Goal: Information Seeking & Learning: Understand process/instructions

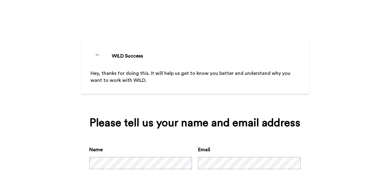
scroll to position [35, 0]
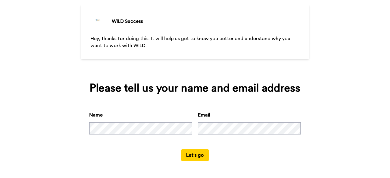
click at [187, 77] on button "Let's go" at bounding box center [194, 155] width 27 height 12
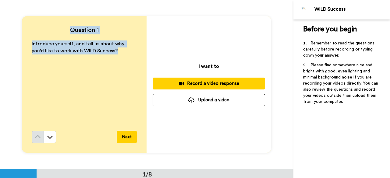
drag, startPoint x: 70, startPoint y: 29, endPoint x: 109, endPoint y: 52, distance: 45.2
click at [109, 52] on div "Question 1 Introduce yourself, and tell us about why you'd like to work with WI…" at bounding box center [84, 84] width 125 height 137
copy div "Question 1 Introduce yourself, and tell us about why you'd like to work with WI…"
click at [52, 77] on button at bounding box center [50, 137] width 12 height 12
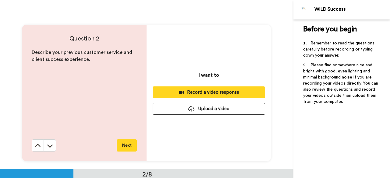
scroll to position [169, 0]
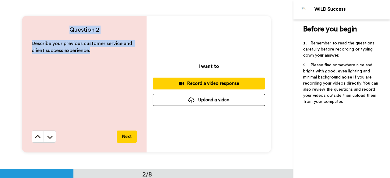
drag, startPoint x: 70, startPoint y: 28, endPoint x: 95, endPoint y: 50, distance: 33.5
click at [95, 50] on div "Question 2 Describe your previous customer service and client success experienc…" at bounding box center [84, 84] width 125 height 137
copy div "Question 2 Describe your previous customer service and client success experienc…"
click at [51, 77] on icon at bounding box center [50, 137] width 6 height 6
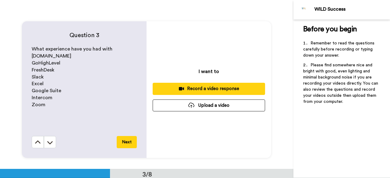
scroll to position [338, 0]
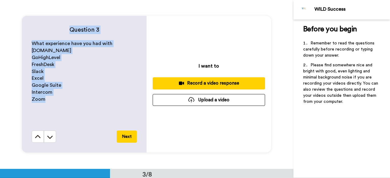
drag, startPoint x: 68, startPoint y: 30, endPoint x: 76, endPoint y: 100, distance: 69.9
click at [76, 77] on div "Question 3 What experience have you had with [DOMAIN_NAME] GoHighLevel FreshDes…" at bounding box center [84, 84] width 125 height 137
copy div "Question 3 What experience have you had with [DOMAIN_NAME] GoHighLevel FreshDes…"
click at [51, 77] on icon at bounding box center [50, 137] width 6 height 6
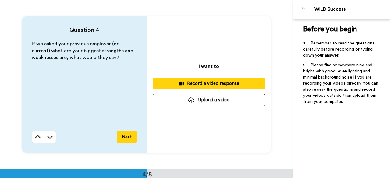
scroll to position [507, 0]
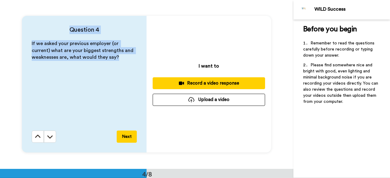
drag, startPoint x: 68, startPoint y: 29, endPoint x: 122, endPoint y: 58, distance: 61.2
click at [122, 58] on div "Question 4 If we asked your previous employer (or current) what are your bigges…" at bounding box center [84, 84] width 125 height 137
copy div "Question 4 If we asked your previous employer (or current) what are your bigges…"
click at [51, 77] on icon at bounding box center [50, 137] width 6 height 6
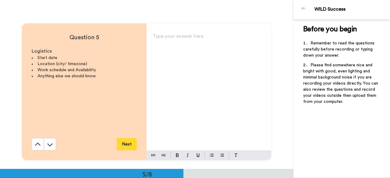
scroll to position [677, 0]
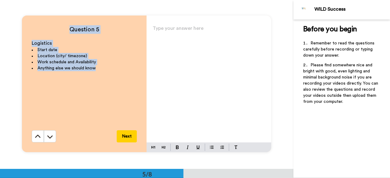
drag, startPoint x: 69, startPoint y: 27, endPoint x: 114, endPoint y: 66, distance: 60.1
click at [114, 66] on div "Question 5 Logistics Start date Location (city/ timezone) Work schedule and Ava…" at bounding box center [84, 84] width 125 height 137
copy div "Question 5 Logistics Start date Location (city/ timezone) Work schedule and Ava…"
click at [50, 77] on icon at bounding box center [50, 137] width 6 height 6
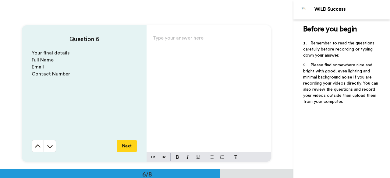
scroll to position [846, 0]
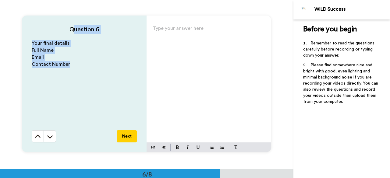
drag, startPoint x: 71, startPoint y: 29, endPoint x: 90, endPoint y: 76, distance: 50.3
click at [90, 76] on div "Question 6 Your final details Full Name Email Contact Number Next" at bounding box center [84, 84] width 125 height 137
click at [73, 61] on p "Contact Number" at bounding box center [84, 64] width 105 height 7
drag, startPoint x: 69, startPoint y: 66, endPoint x: 55, endPoint y: 34, distance: 35.7
click at [55, 34] on div "Question 6 Your final details Full Name Email Contact Number Next" at bounding box center [84, 84] width 125 height 137
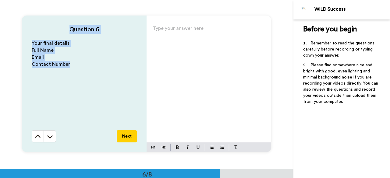
copy div "Question 6 Your final details Full Name Email Contact Number"
click at [50, 77] on icon at bounding box center [50, 137] width 6 height 6
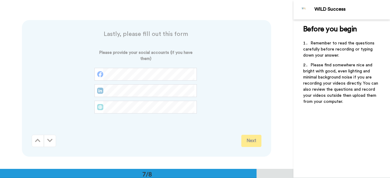
scroll to position [1015, 0]
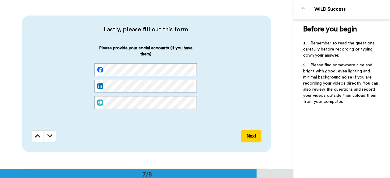
click at [50, 77] on icon at bounding box center [49, 136] width 5 height 6
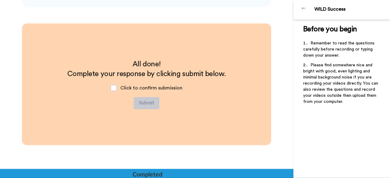
scroll to position [1161, 0]
